Goal: Find specific page/section: Find specific page/section

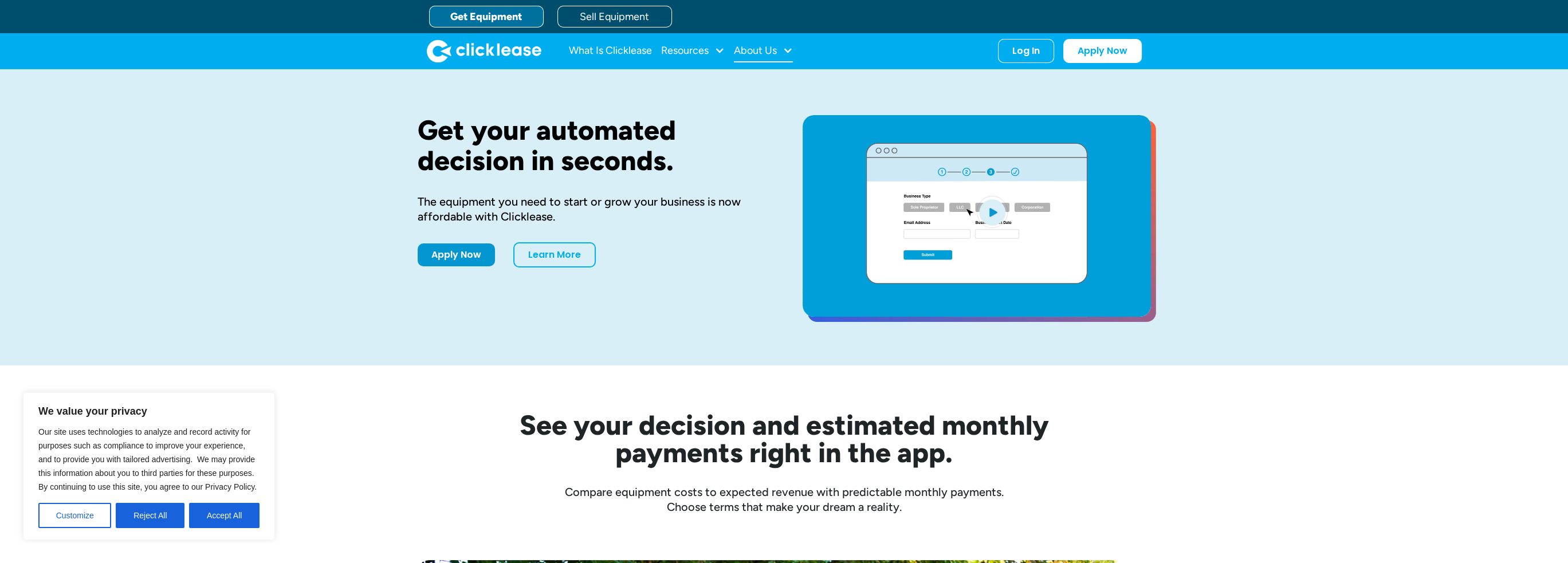
click at [774, 51] on div "About Us" at bounding box center [755, 51] width 43 height 0
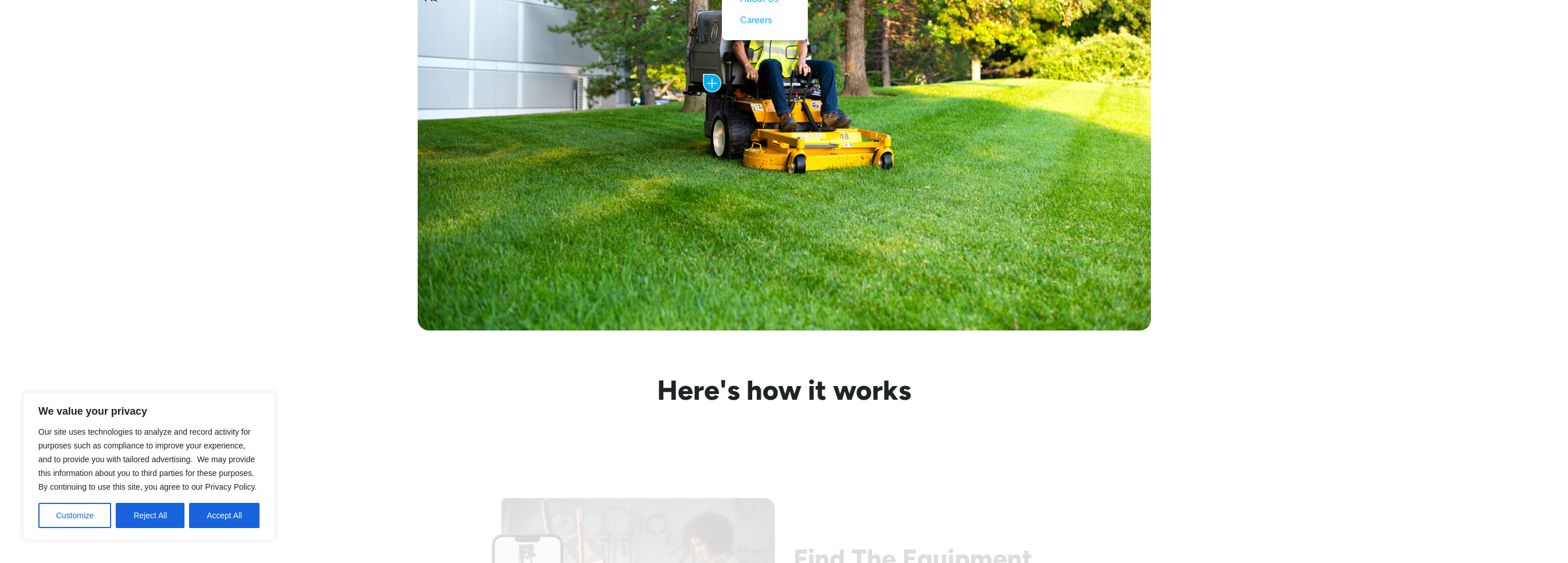
scroll to position [917, 0]
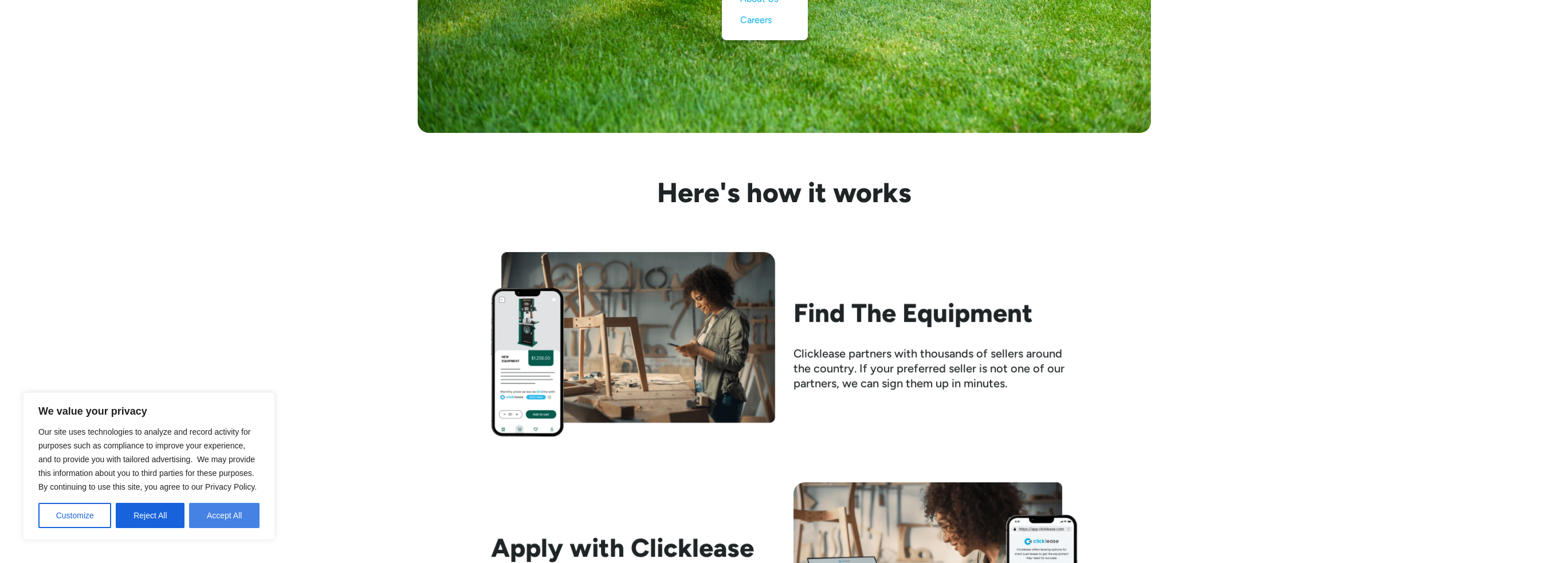
click at [220, 511] on button "Accept All" at bounding box center [225, 515] width 71 height 25
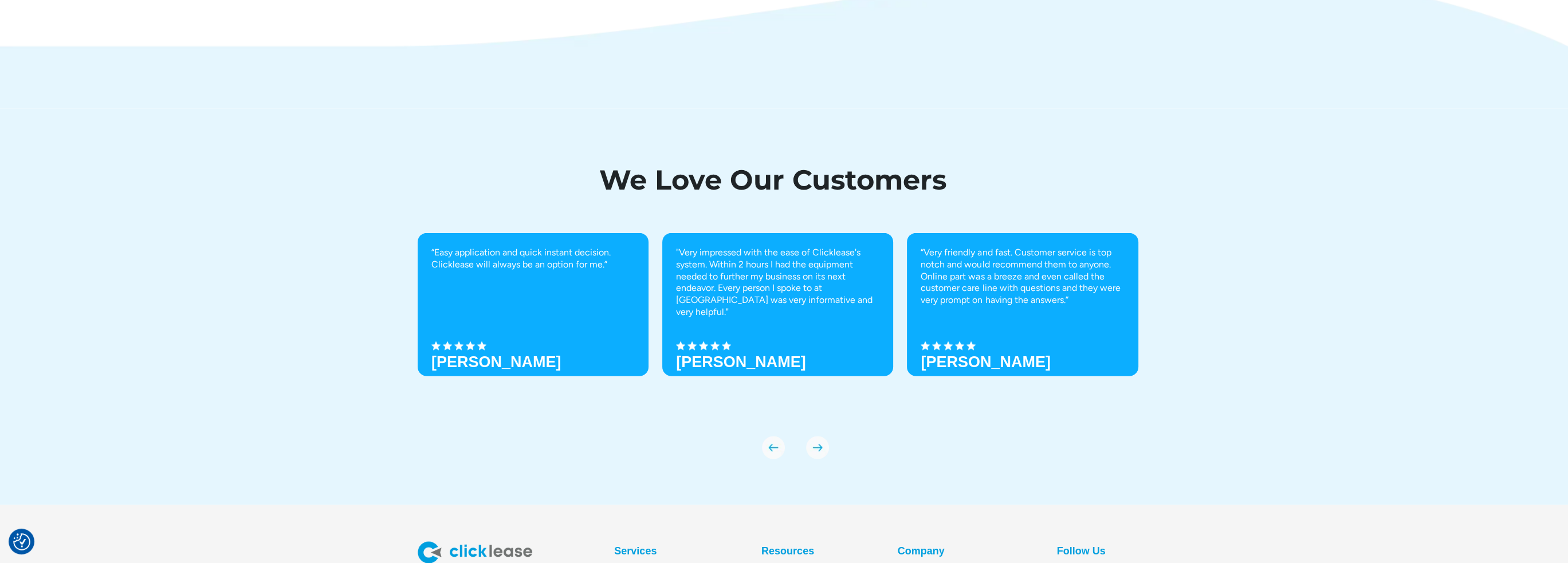
scroll to position [4086, 0]
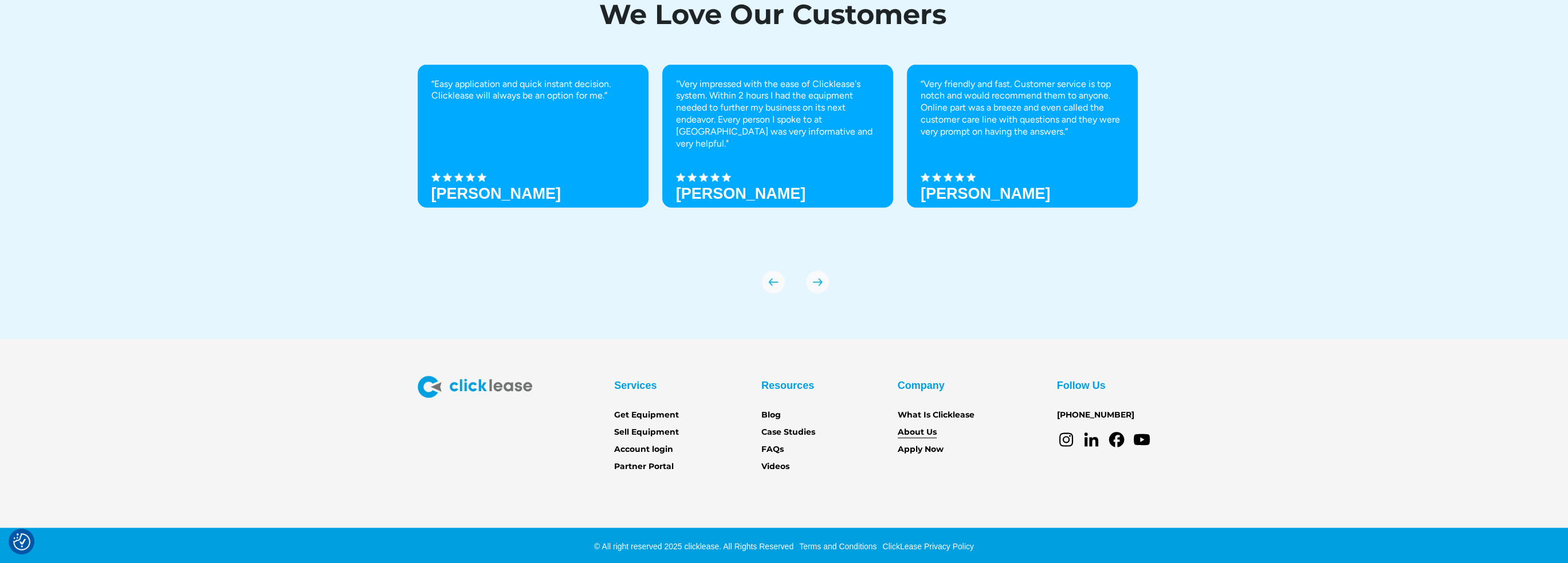
click at [917, 432] on link "About Us" at bounding box center [917, 432] width 39 height 13
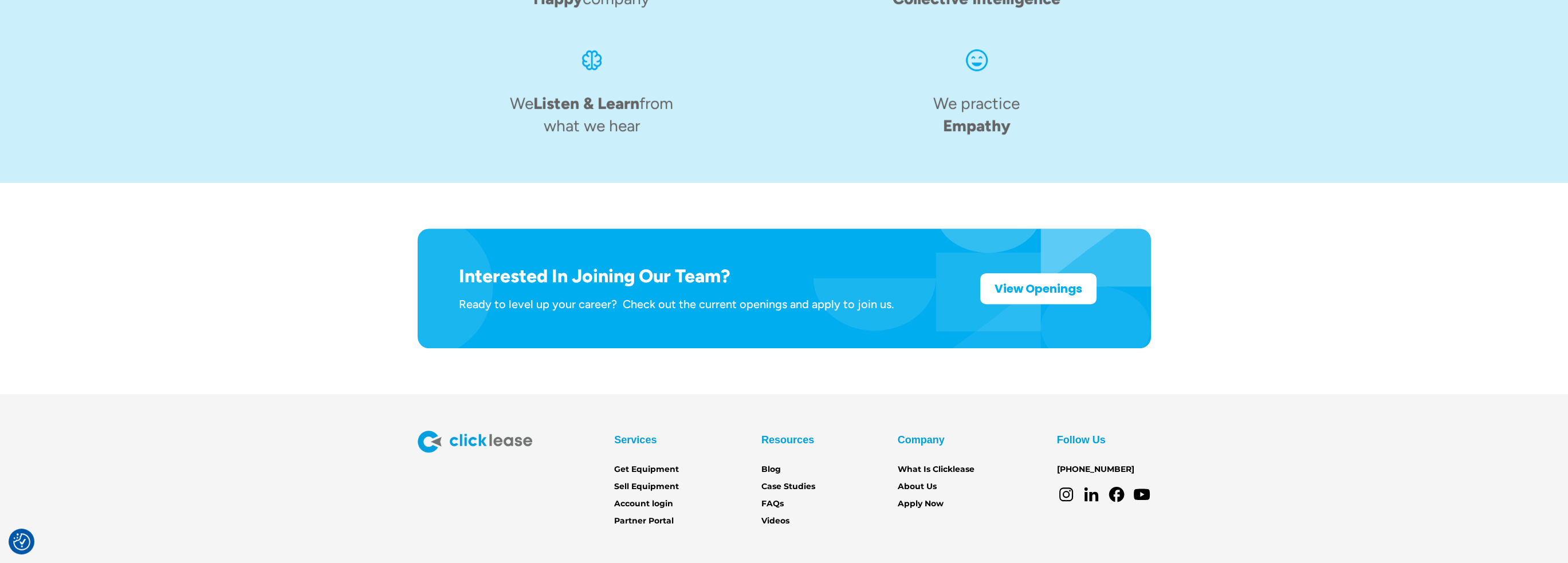
scroll to position [1739, 0]
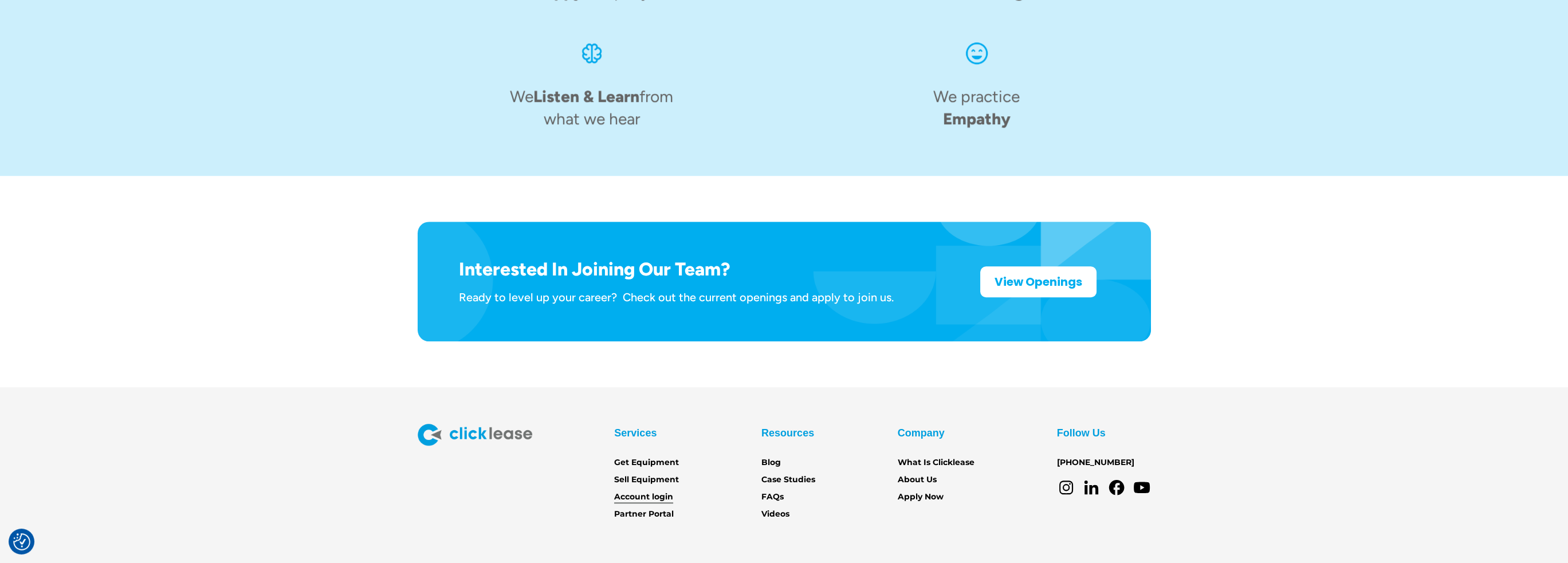
click at [648, 491] on link "Account login" at bounding box center [643, 497] width 59 height 13
